Goal: Task Accomplishment & Management: Complete application form

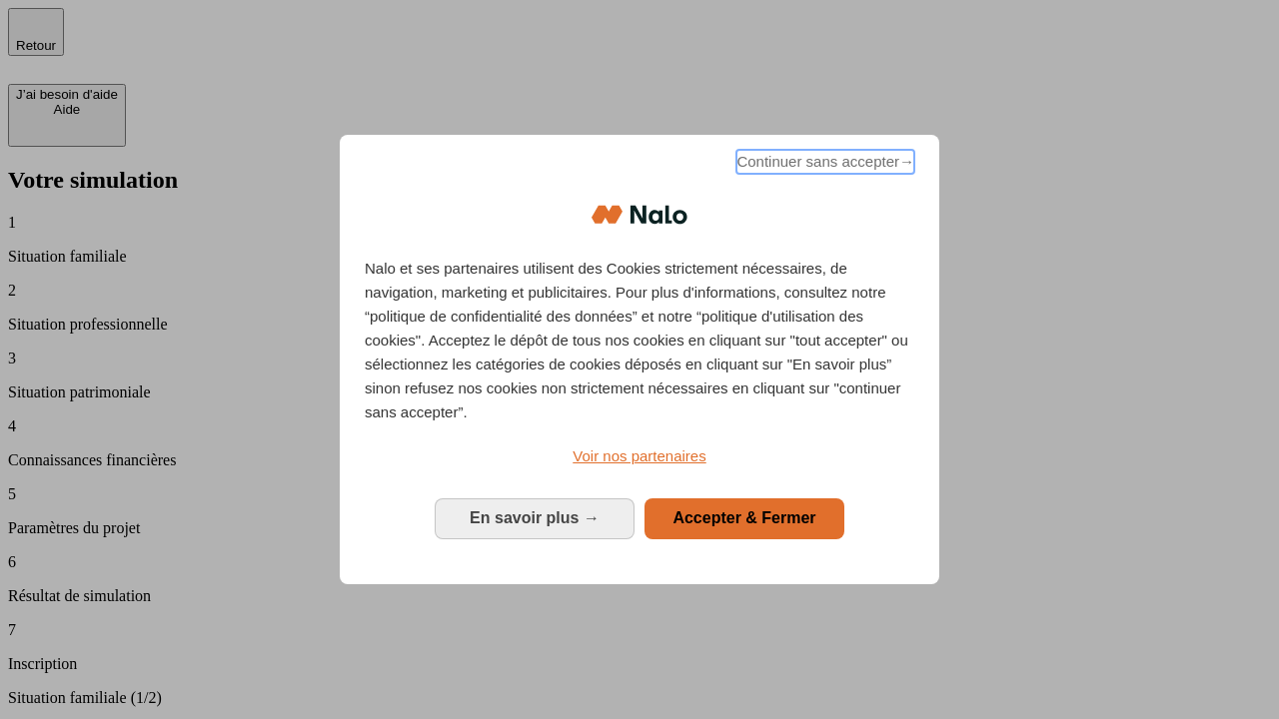
click at [823, 165] on span "Continuer sans accepter →" at bounding box center [825, 162] width 178 height 24
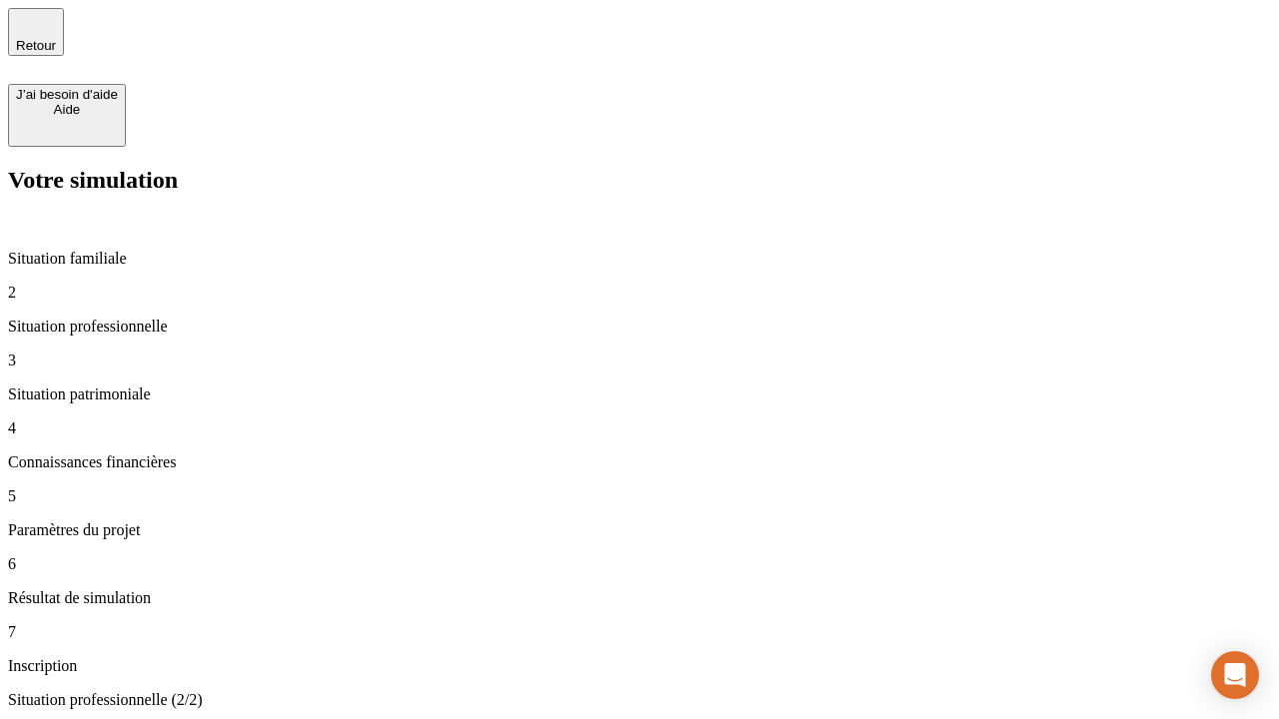
type input "30 000"
type input "1 000"
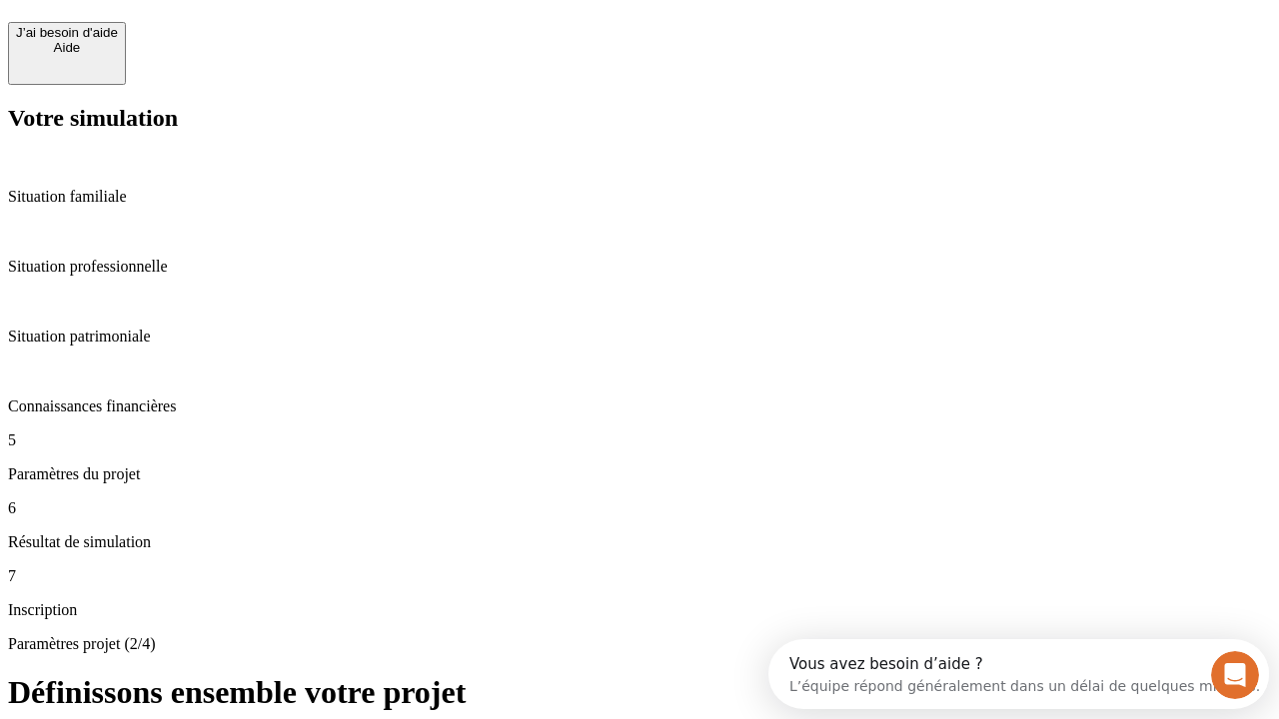
scroll to position [38, 0]
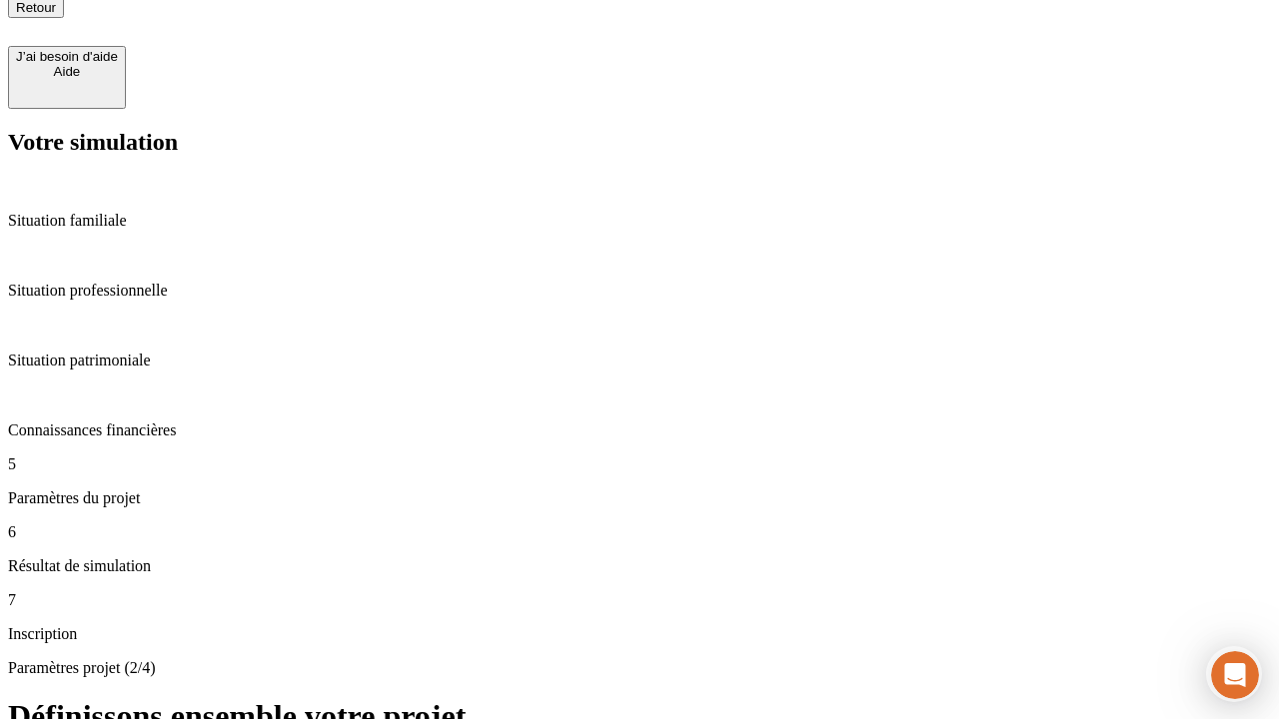
type input "65"
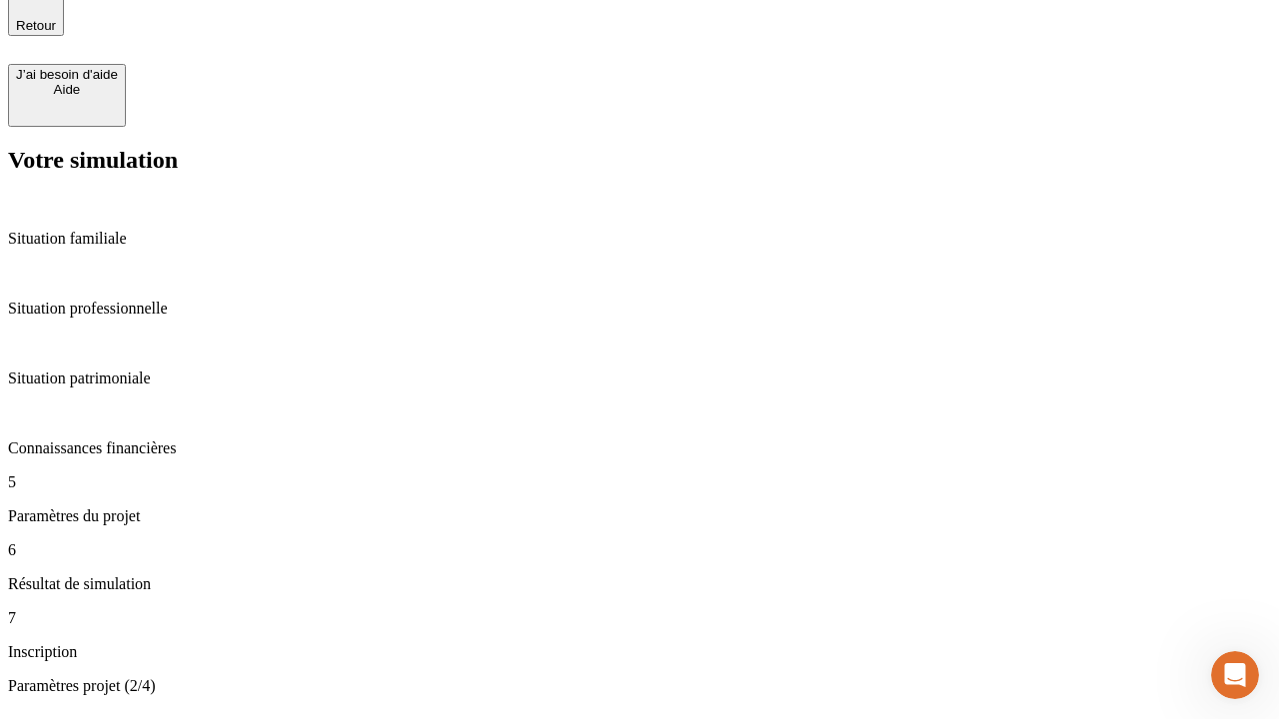
type input "5 000"
type input "640"
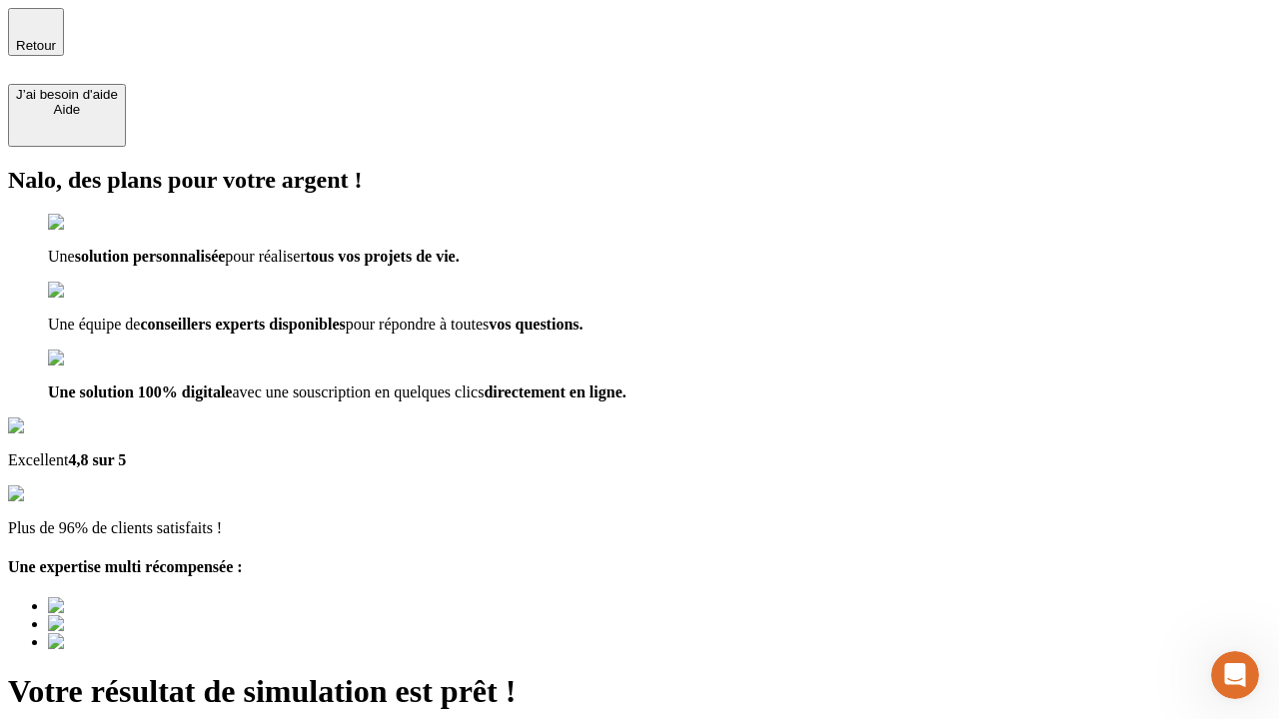
type input "[EMAIL_ADDRESS][DOMAIN_NAME]"
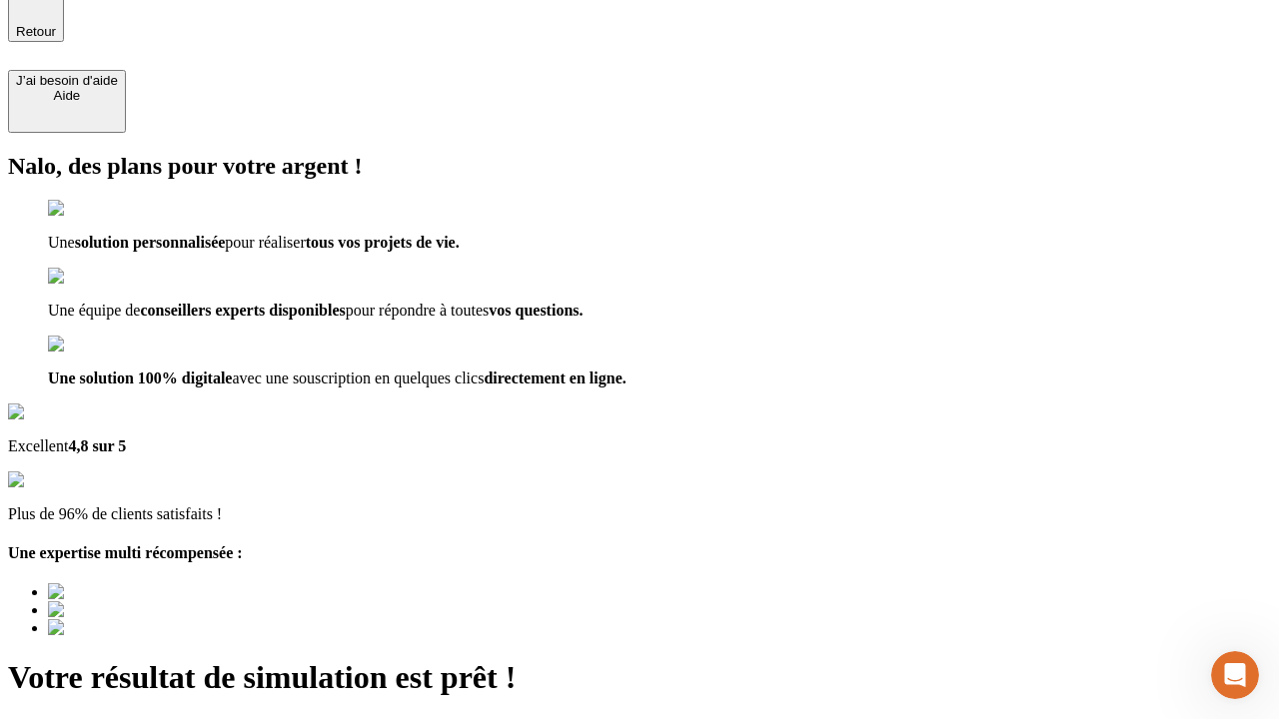
scroll to position [0, 0]
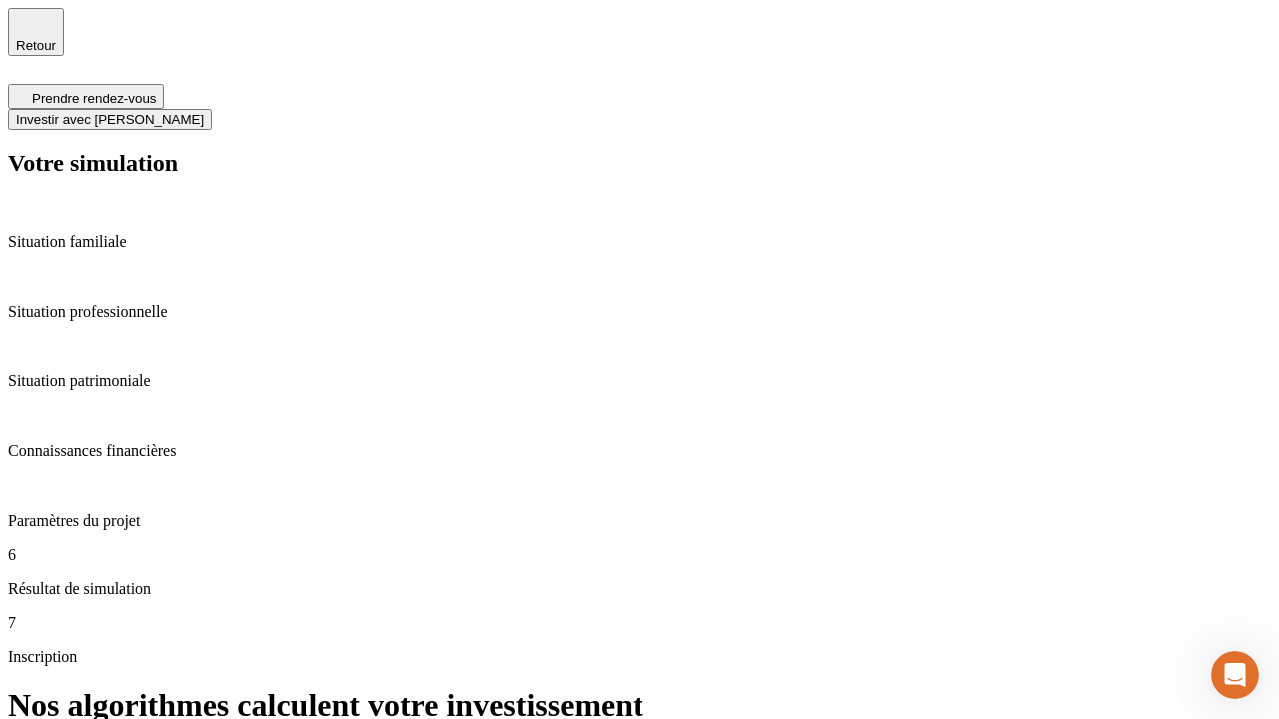
scroll to position [8, 0]
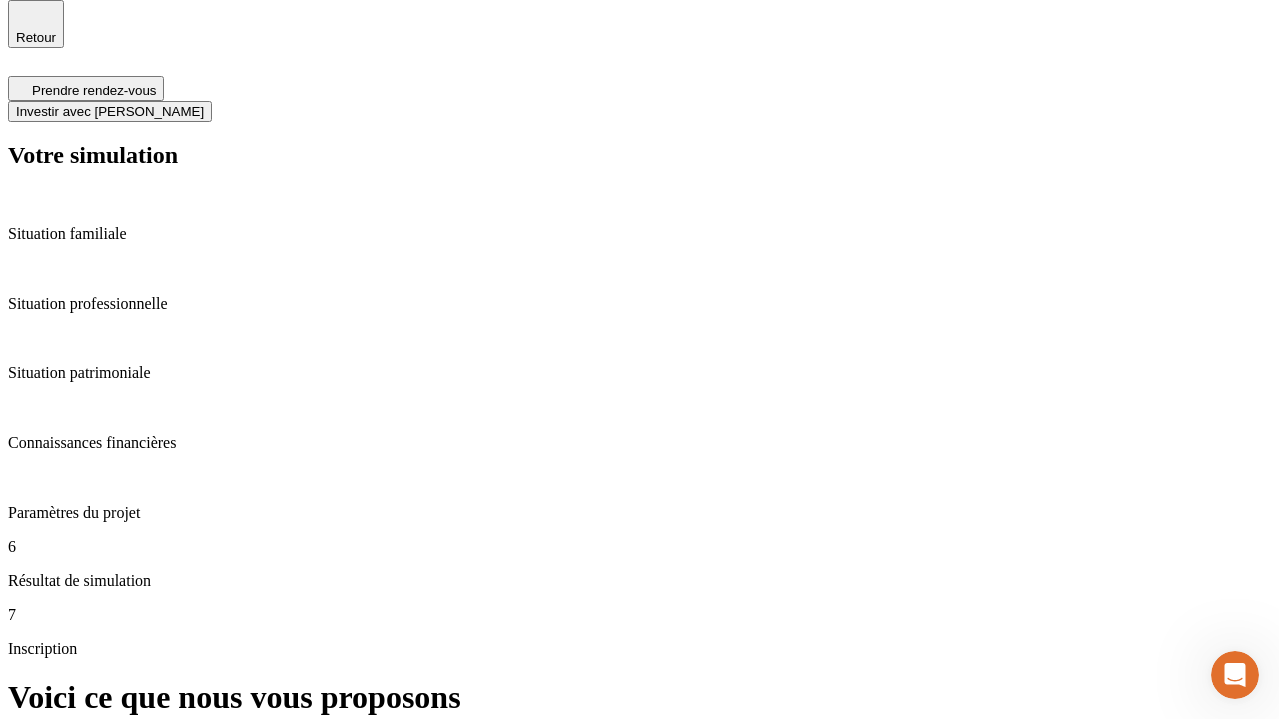
click at [204, 104] on span "Investir avec [PERSON_NAME]" at bounding box center [110, 111] width 188 height 15
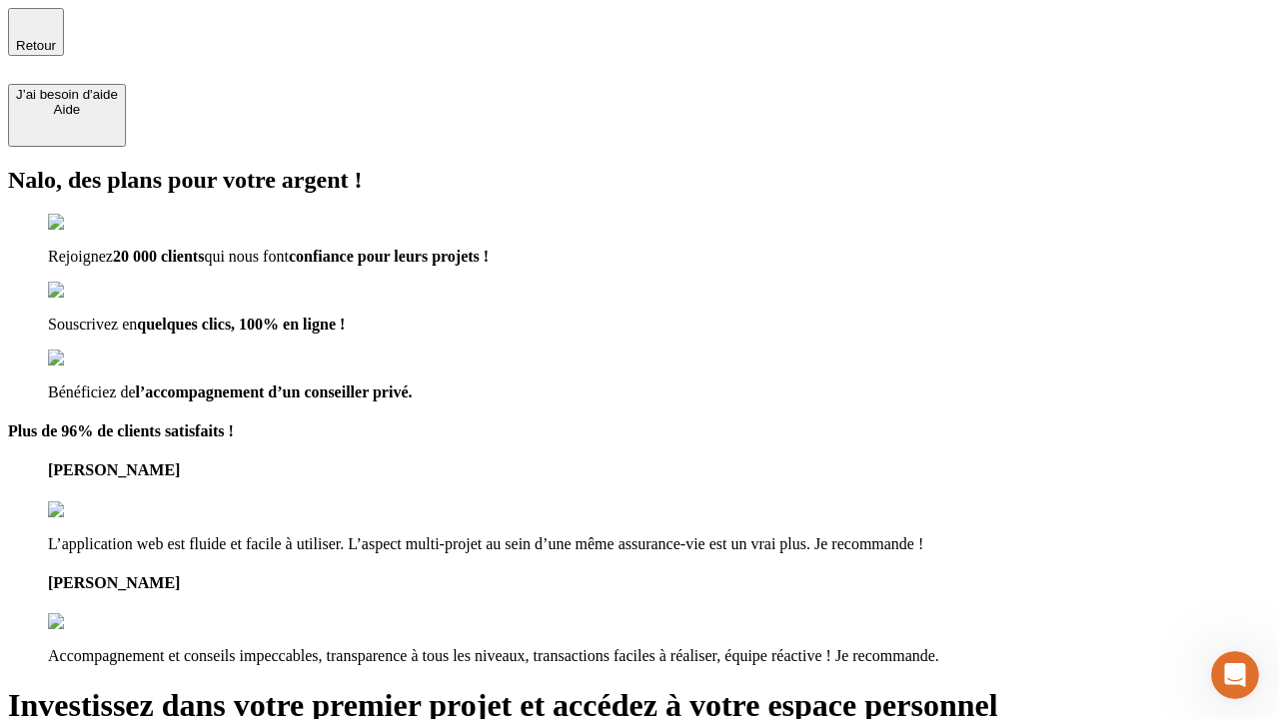
type input "[PERSON_NAME][EMAIL_ADDRESS][DOMAIN_NAME]"
